Goal: Information Seeking & Learning: Learn about a topic

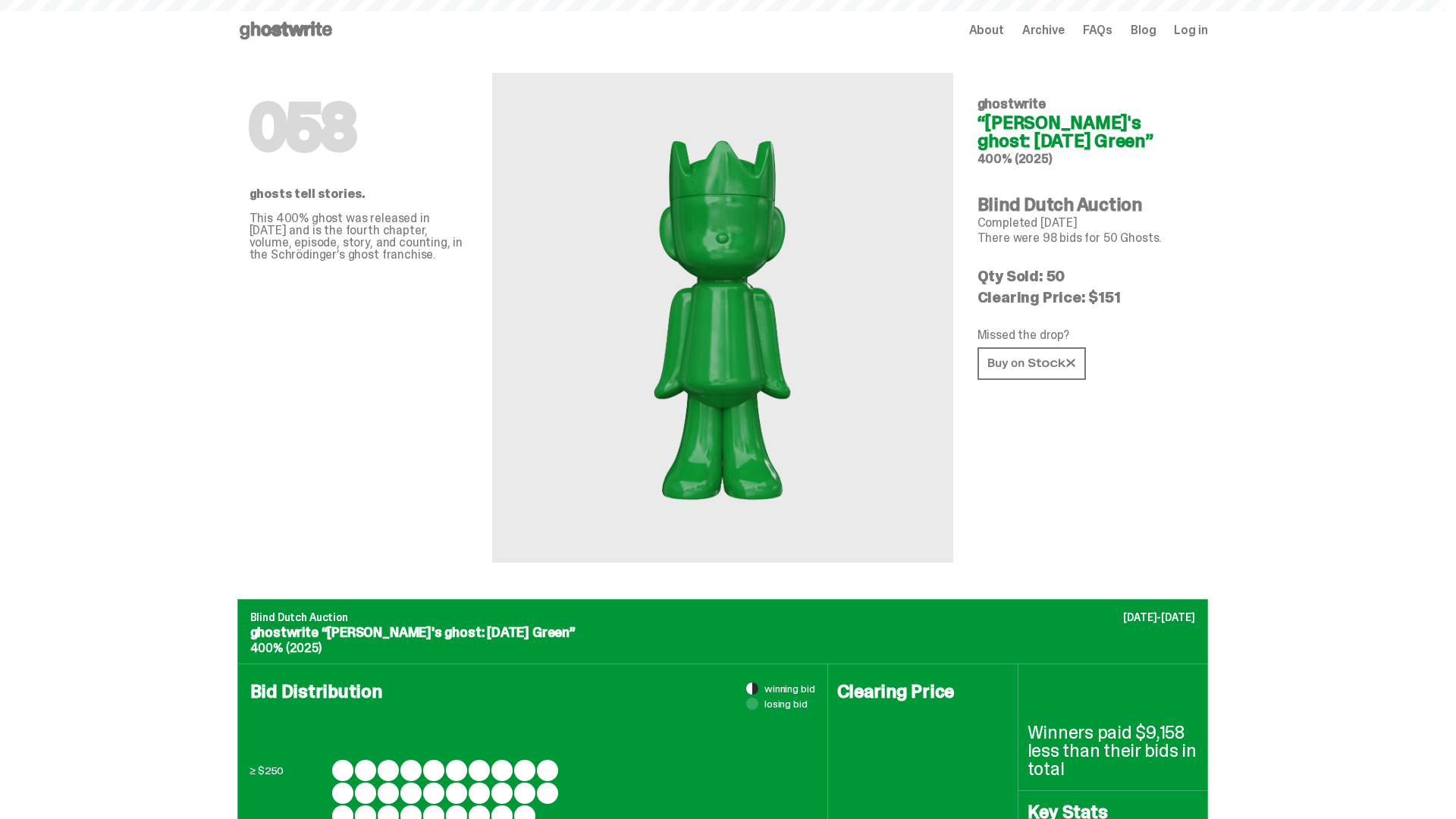
scroll to position [737, 0]
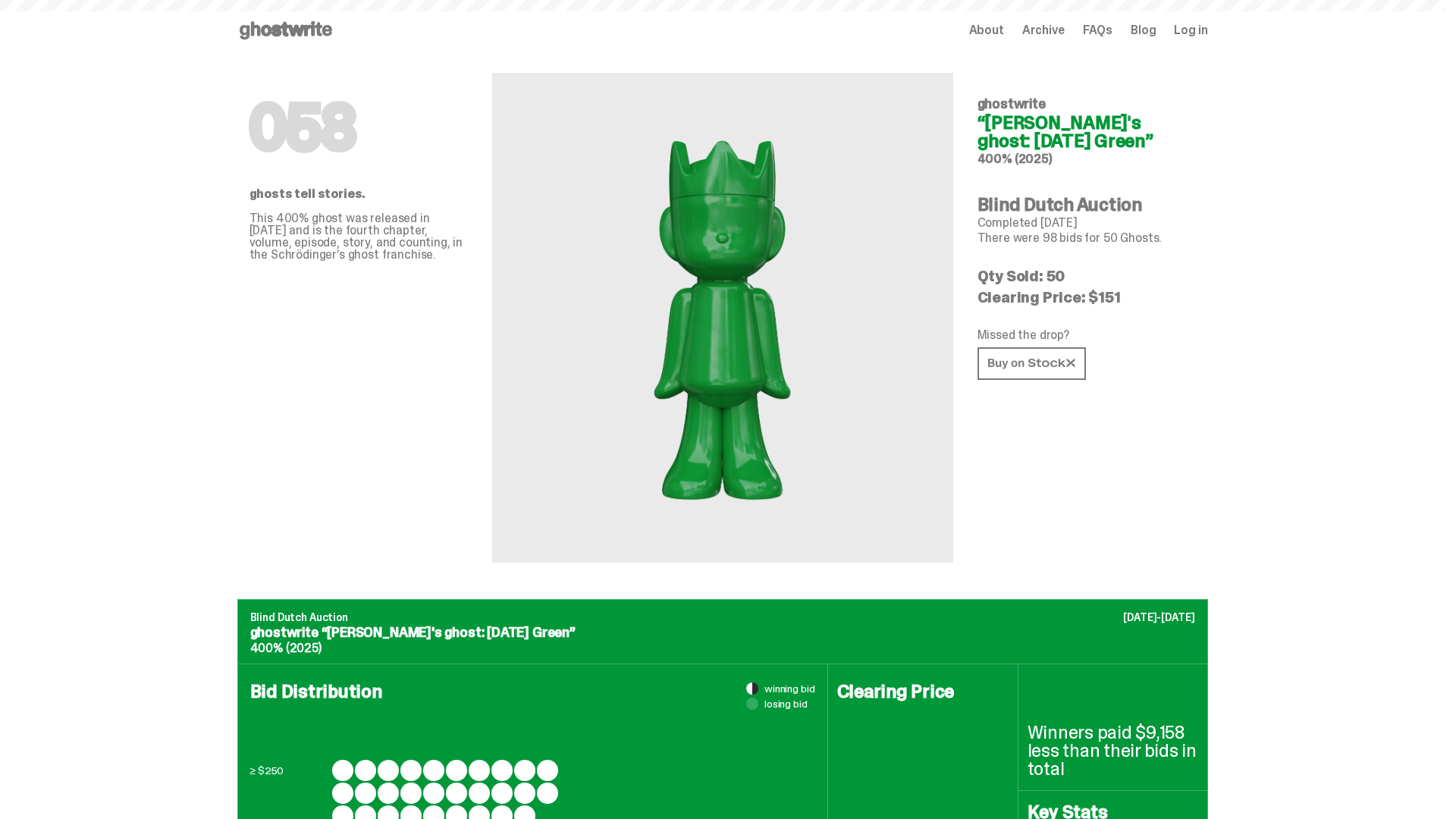
scroll to position [737, 0]
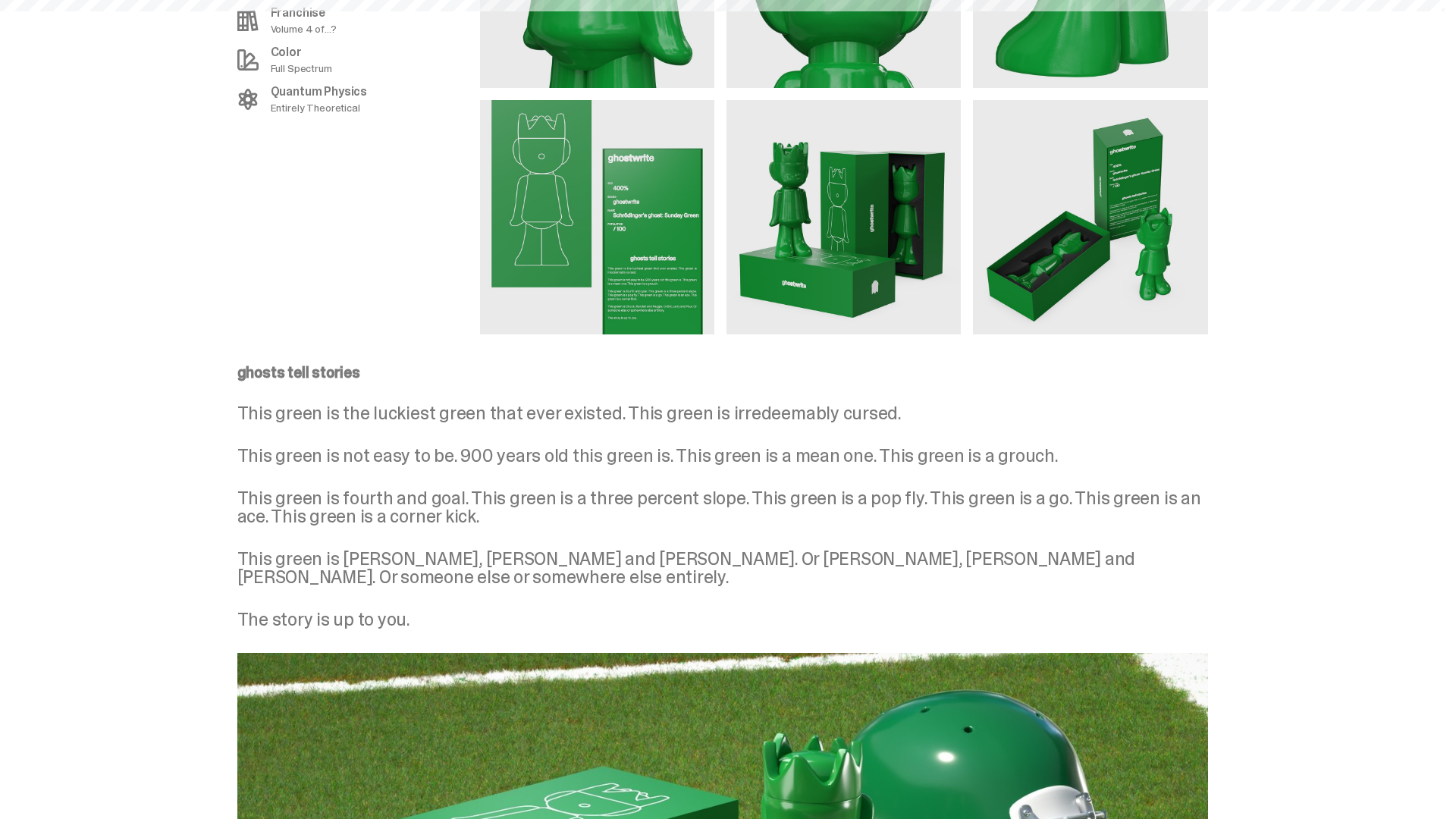
scroll to position [1979, 0]
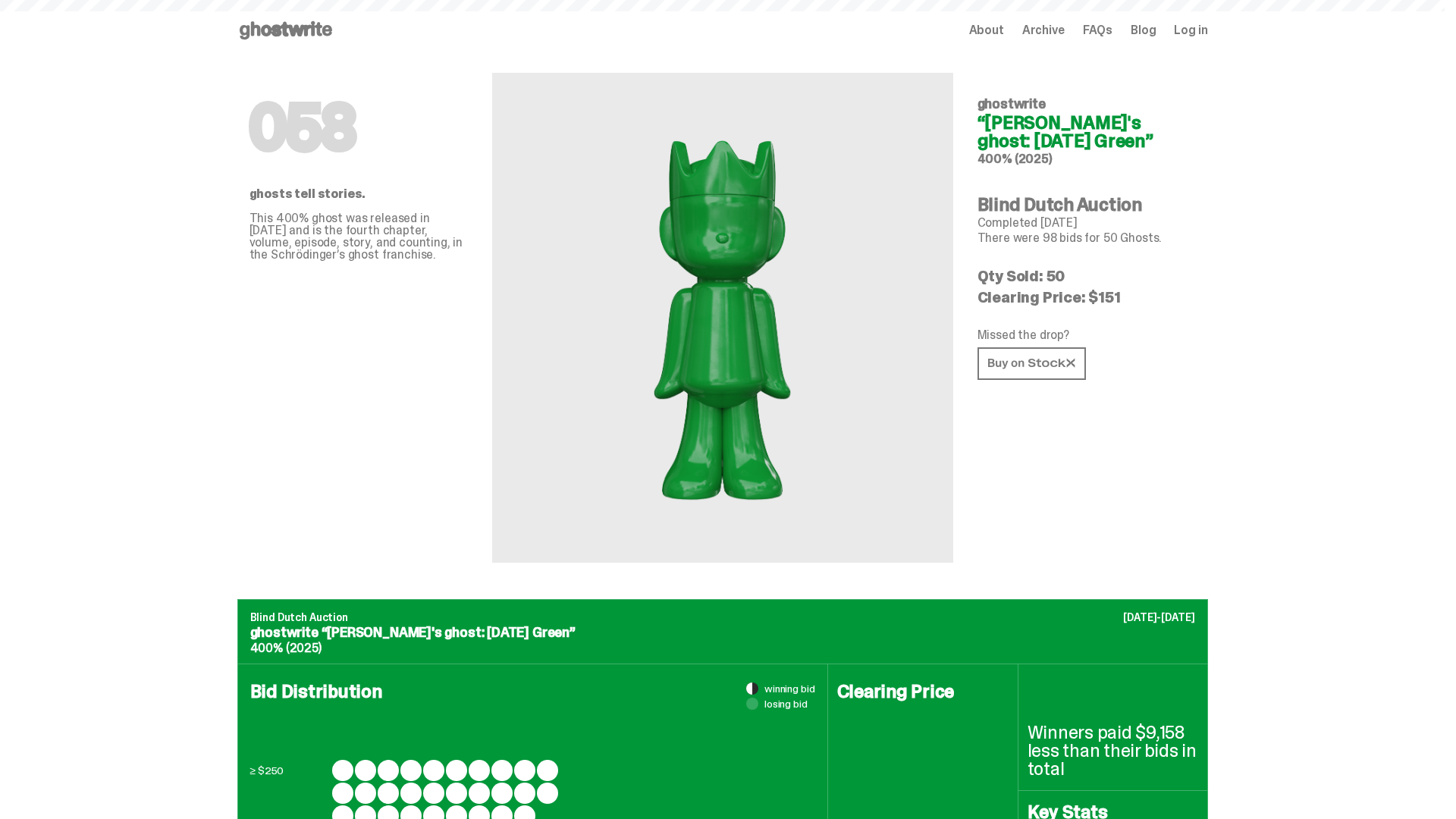
scroll to position [1979, 0]
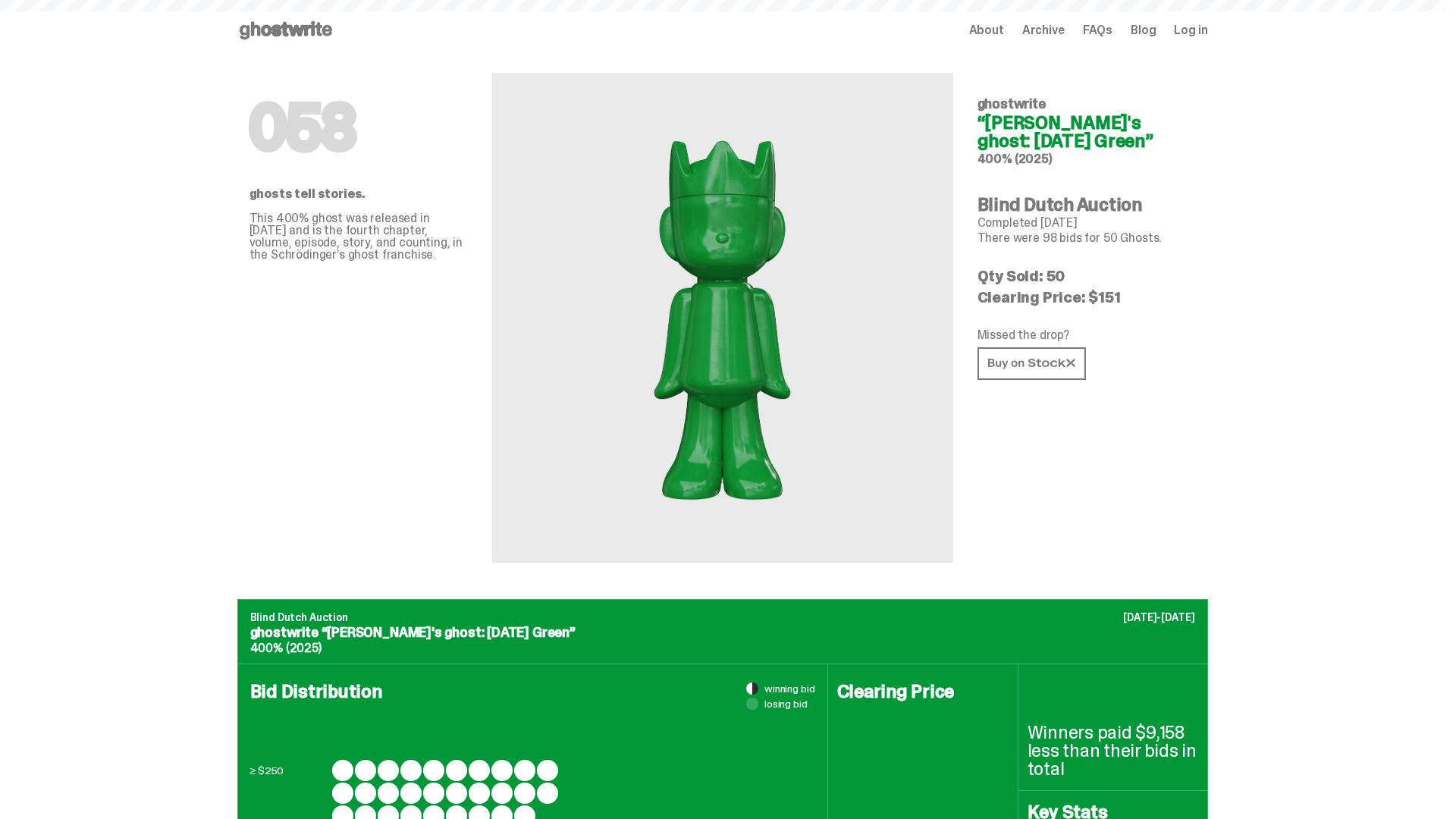
scroll to position [1979, 0]
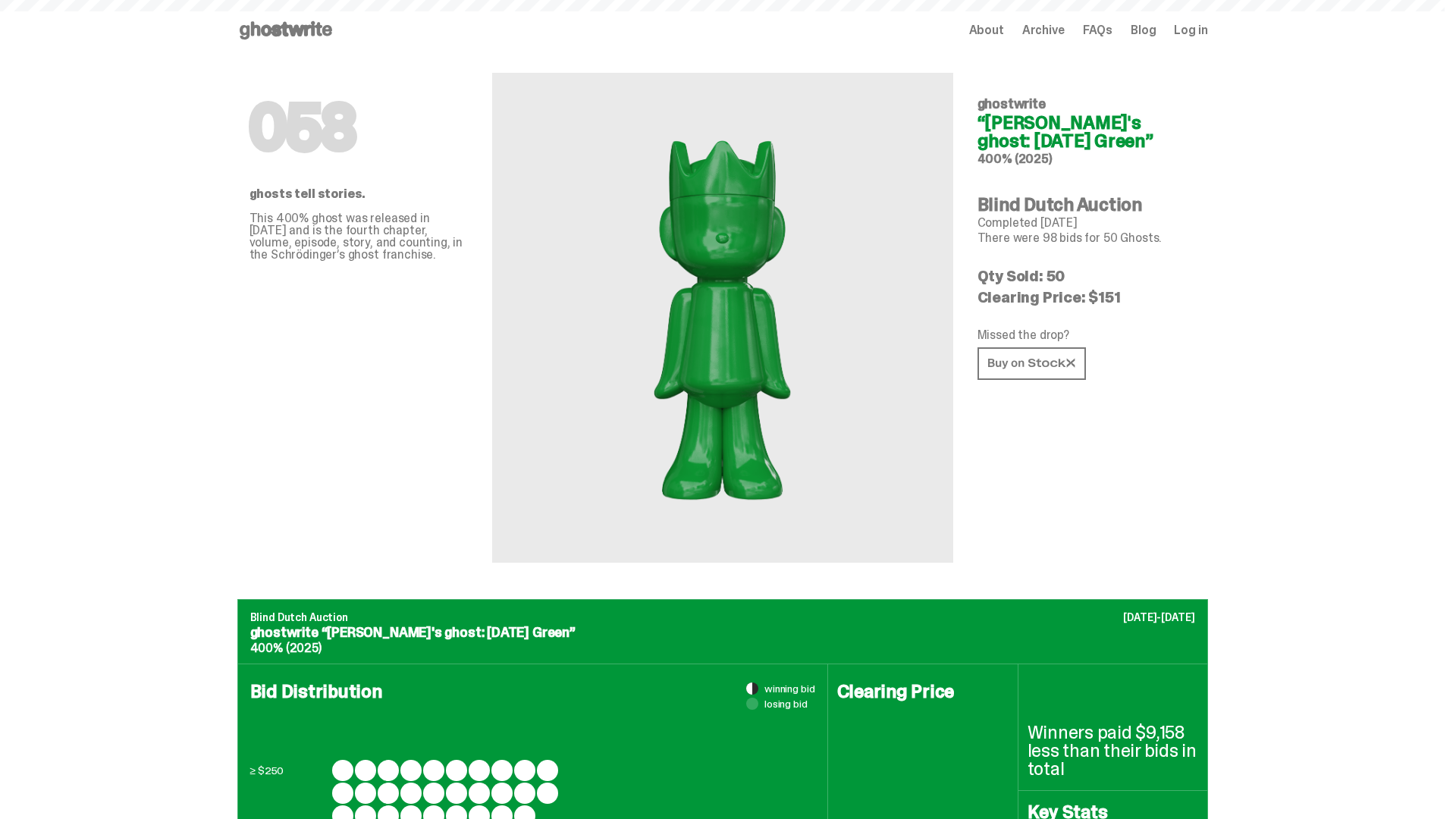
scroll to position [1979, 0]
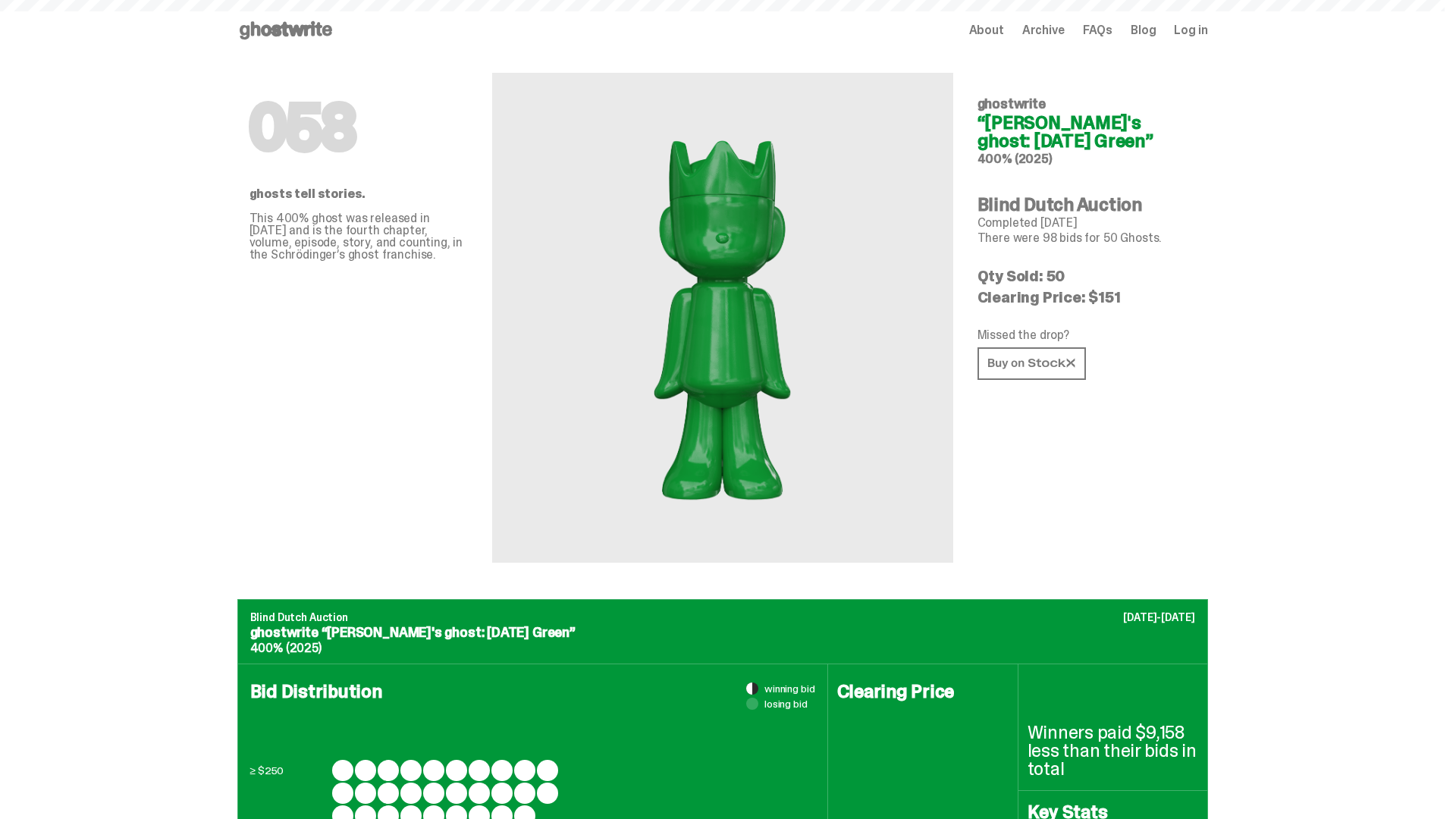
scroll to position [1979, 0]
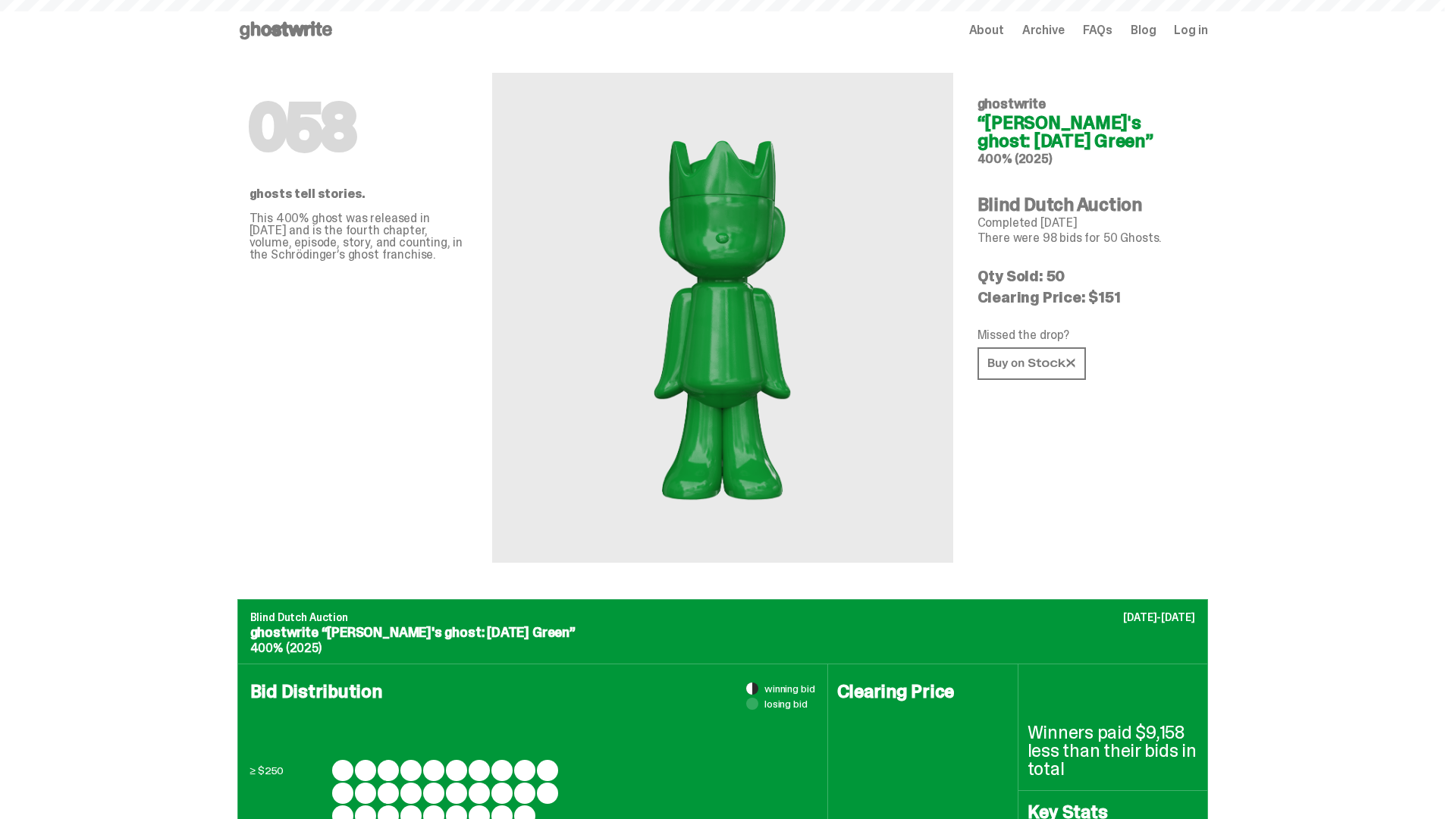
scroll to position [1979, 0]
